Goal: Find contact information: Find contact information

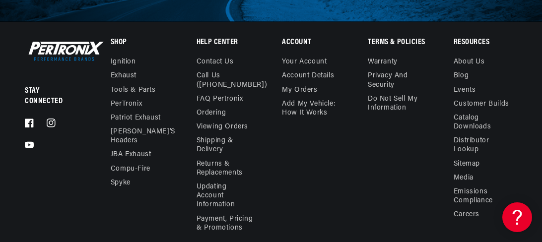
scroll to position [0, 453]
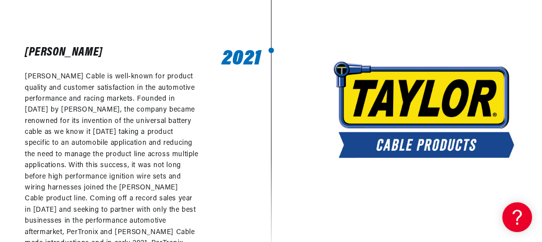
scroll to position [2630, 0]
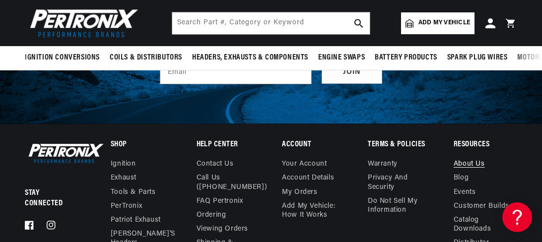
scroll to position [2828, 0]
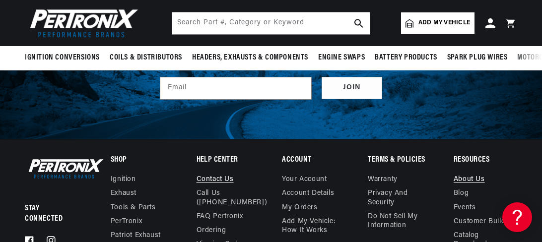
click at [206, 175] on link "Contact us" at bounding box center [214, 180] width 37 height 11
